Goal: Information Seeking & Learning: Learn about a topic

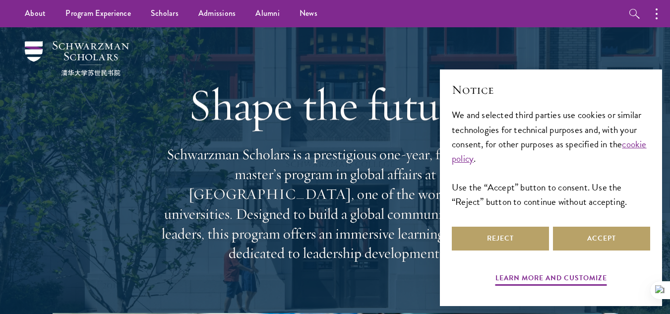
click at [145, 112] on div "Shape the future. Schwarzman Scholars is a prestigious one-year, fully funded m…" at bounding box center [335, 170] width 571 height 286
click at [525, 186] on div "We and selected third parties use cookies or similar technologies for technical…" at bounding box center [551, 158] width 198 height 101
drag, startPoint x: 525, startPoint y: 186, endPoint x: 405, endPoint y: 215, distance: 123.6
click at [405, 215] on p "Schwarzman Scholars is a prestigious one-year, fully funded master’s program in…" at bounding box center [335, 204] width 357 height 119
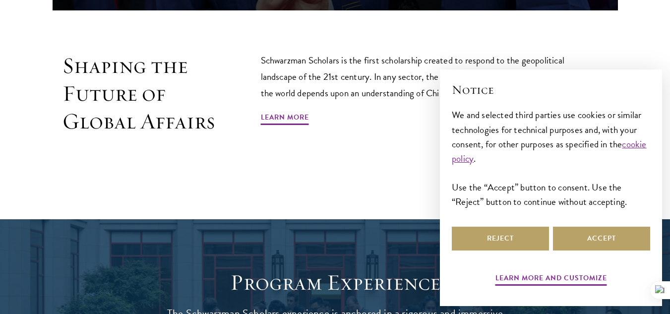
scroll to position [622, 0]
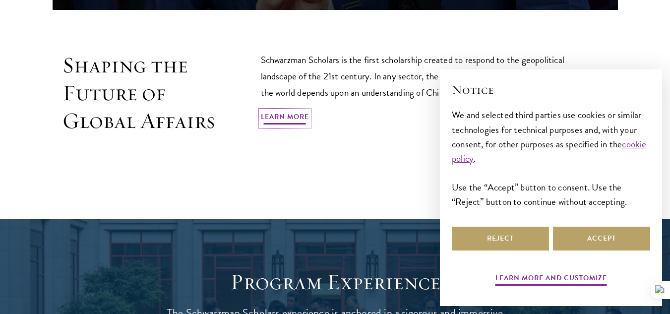
click at [297, 111] on link "Learn More" at bounding box center [285, 118] width 48 height 15
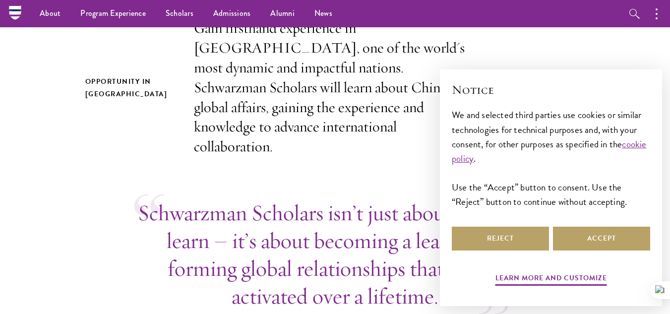
scroll to position [329, 0]
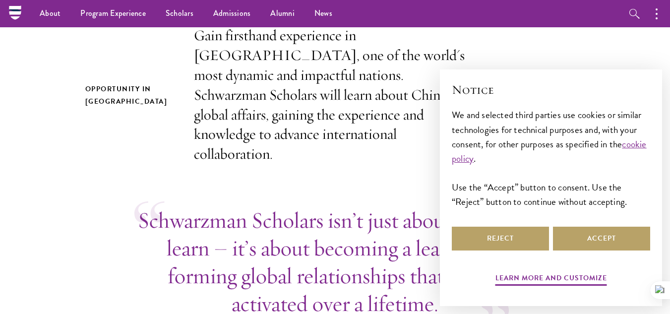
click at [298, 86] on p "Gain firsthand experience in [GEOGRAPHIC_DATA], one of the world's most dynamic…" at bounding box center [335, 95] width 283 height 138
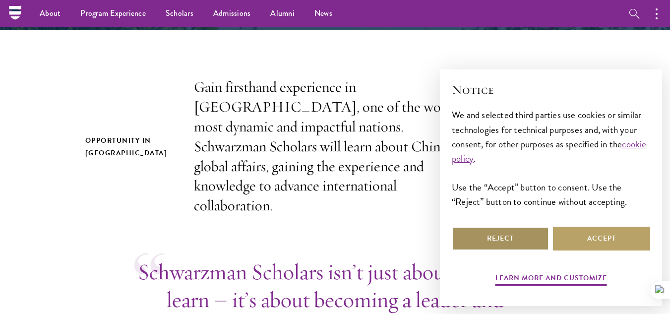
click at [509, 235] on button "Reject" at bounding box center [500, 239] width 97 height 24
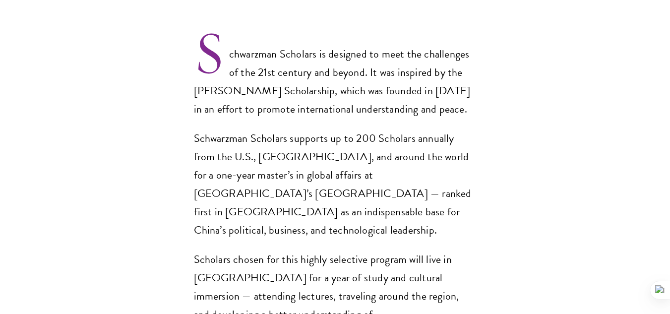
scroll to position [716, 0]
